Goal: Check status

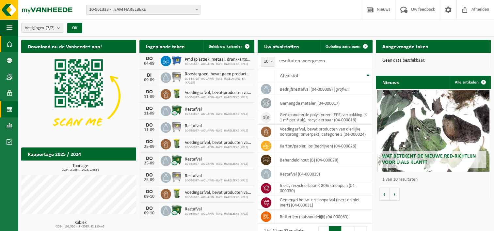
click at [10, 110] on span at bounding box center [10, 109] width 6 height 16
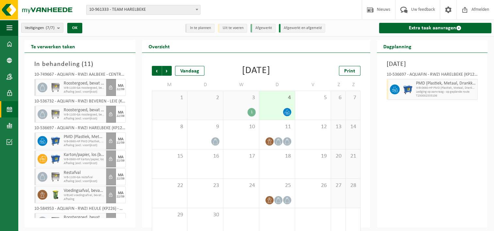
click at [251, 110] on div "1" at bounding box center [252, 112] width 8 height 8
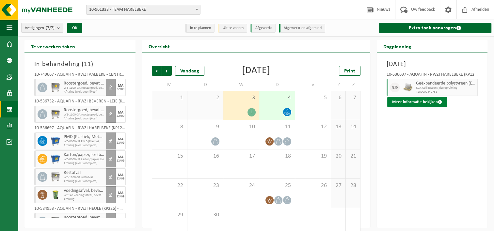
click at [425, 101] on button "Meer informatie bekijken" at bounding box center [418, 102] width 60 height 10
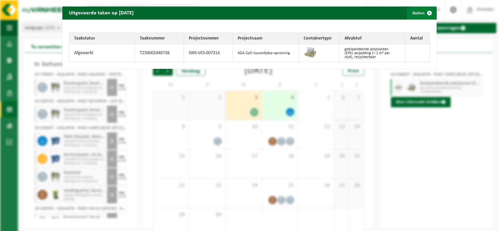
click at [425, 12] on span "button" at bounding box center [429, 13] width 13 height 13
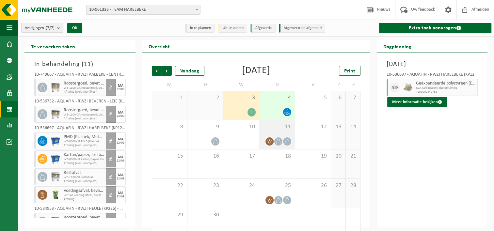
click at [276, 141] on span at bounding box center [278, 142] width 8 height 8
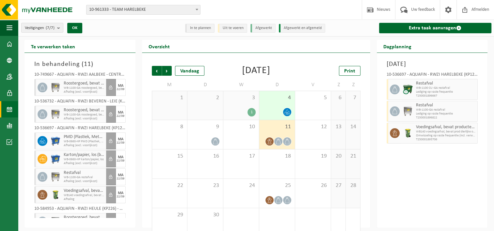
click at [276, 112] on div at bounding box center [277, 112] width 29 height 9
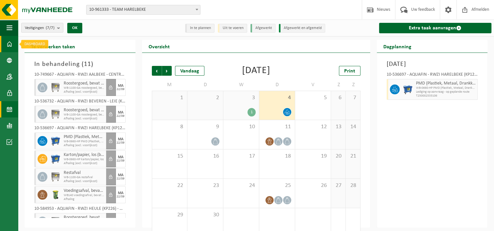
click at [10, 43] on span at bounding box center [10, 44] width 6 height 16
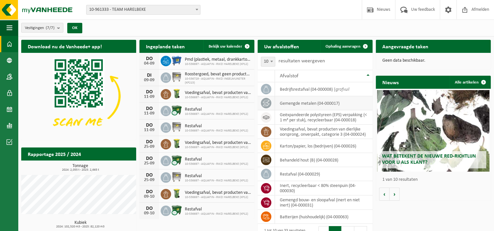
scroll to position [33, 0]
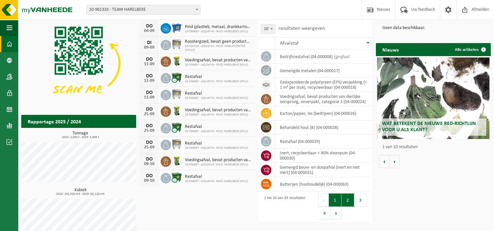
click at [346, 198] on button "2" at bounding box center [348, 200] width 13 height 13
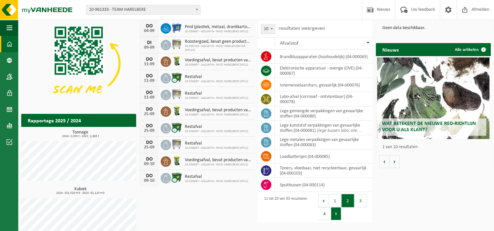
click at [336, 214] on button "Volgende" at bounding box center [336, 213] width 10 height 13
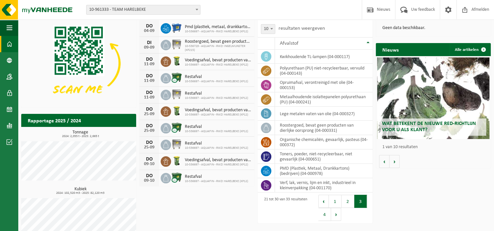
click at [336, 214] on button "Volgende" at bounding box center [336, 214] width 10 height 13
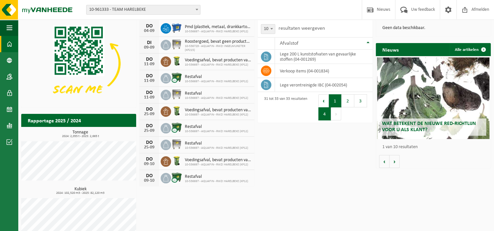
click at [335, 103] on button "1" at bounding box center [335, 100] width 13 height 13
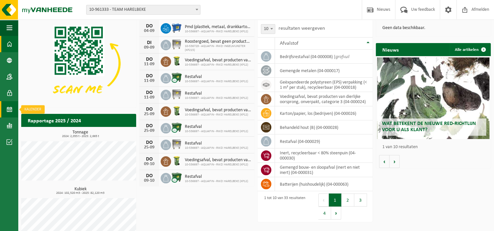
click at [8, 107] on span at bounding box center [10, 109] width 6 height 16
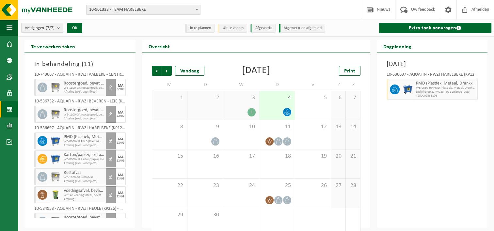
click at [253, 110] on div "1" at bounding box center [252, 112] width 8 height 8
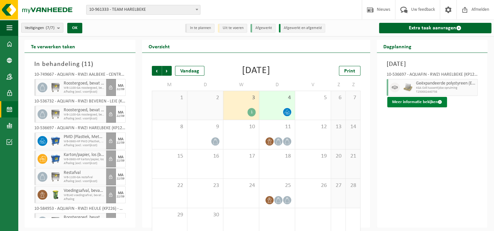
click at [417, 102] on button "Meer informatie bekijken" at bounding box center [418, 102] width 60 height 10
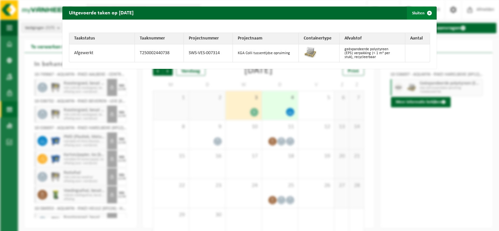
click at [425, 13] on span "button" at bounding box center [429, 13] width 13 height 13
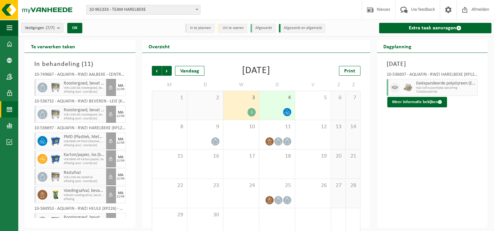
click at [278, 107] on div "4" at bounding box center [277, 105] width 36 height 29
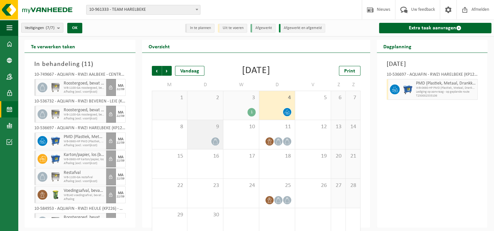
click at [209, 145] on div at bounding box center [205, 141] width 29 height 9
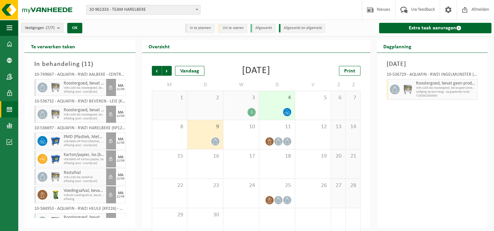
click at [278, 105] on div "4" at bounding box center [277, 105] width 36 height 29
